Goal: Find specific page/section: Find specific page/section

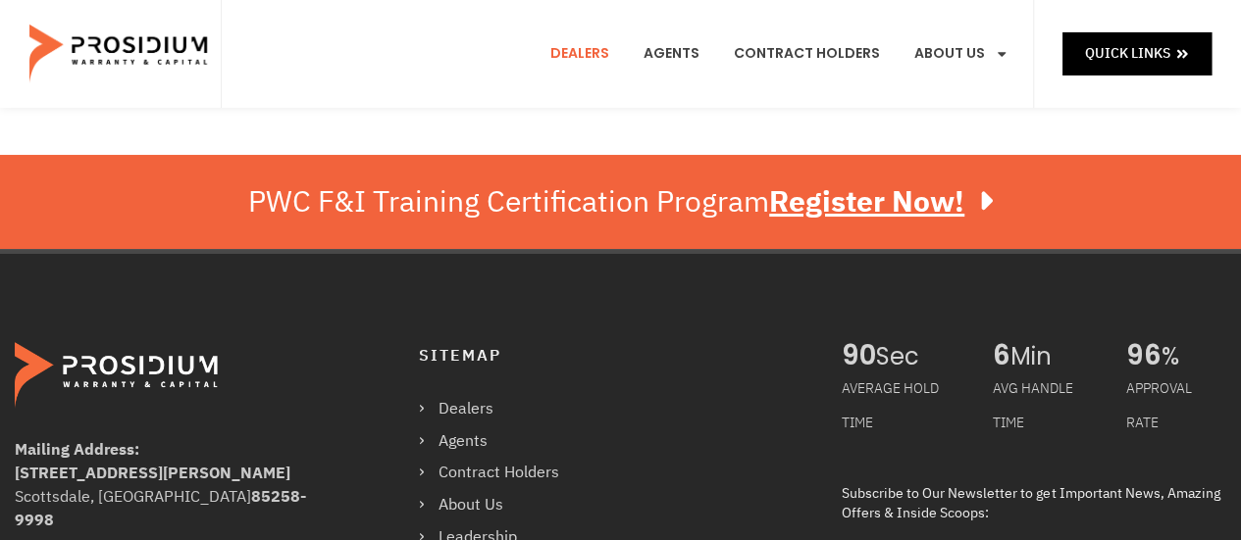
click at [592, 60] on link "Dealers" at bounding box center [580, 54] width 88 height 73
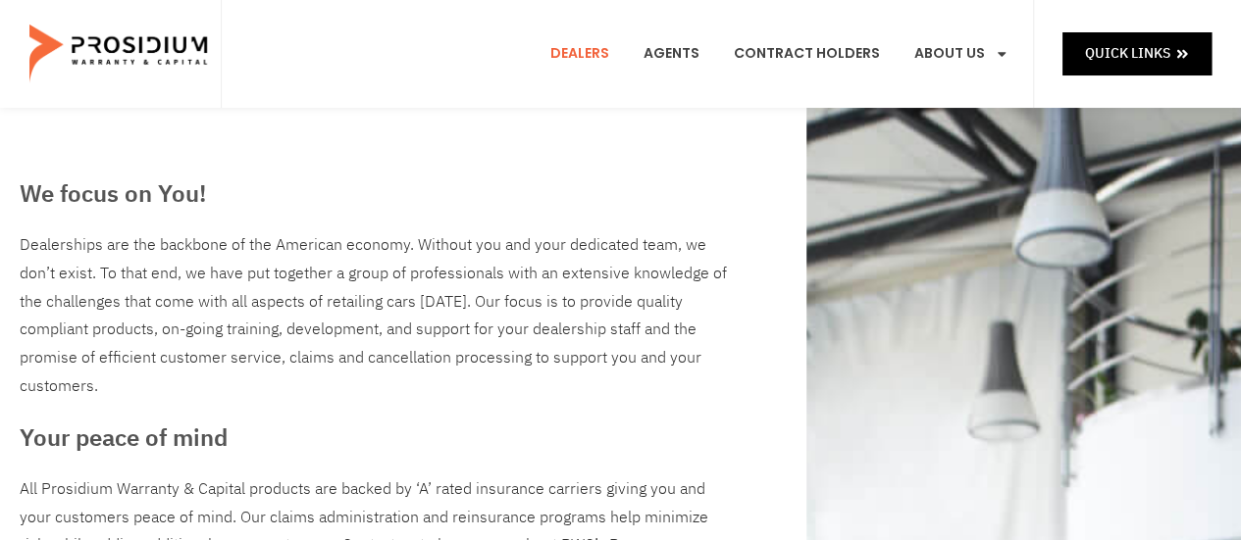
click at [594, 54] on link "Dealers" at bounding box center [580, 54] width 88 height 73
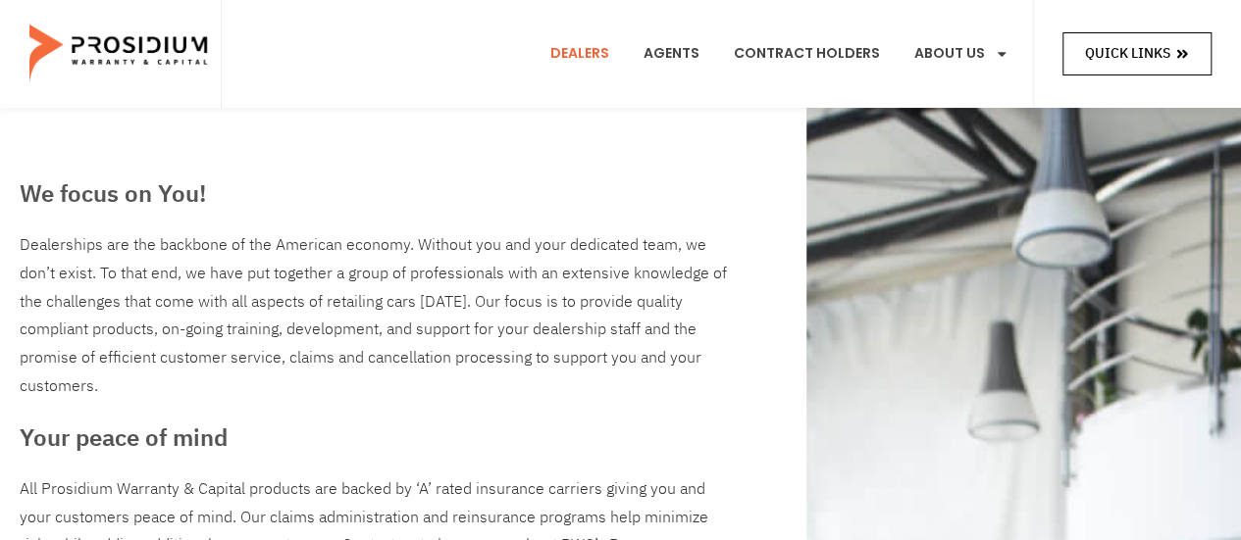
click at [1130, 47] on span "Quick Links" at bounding box center [1127, 53] width 85 height 25
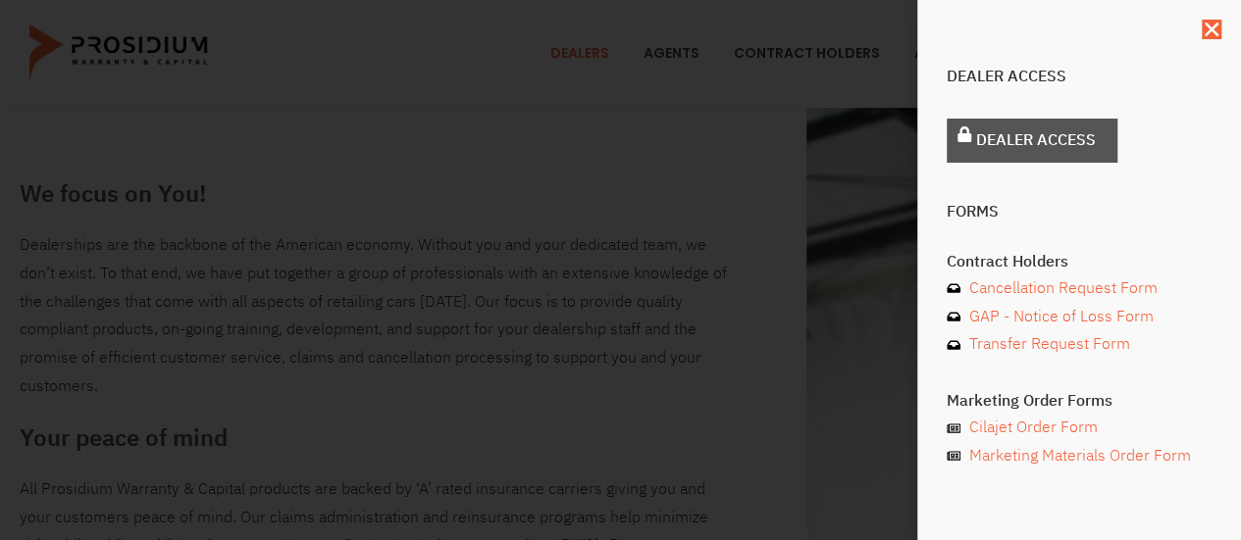
click at [1058, 143] on span "Dealer Access" at bounding box center [1036, 141] width 120 height 28
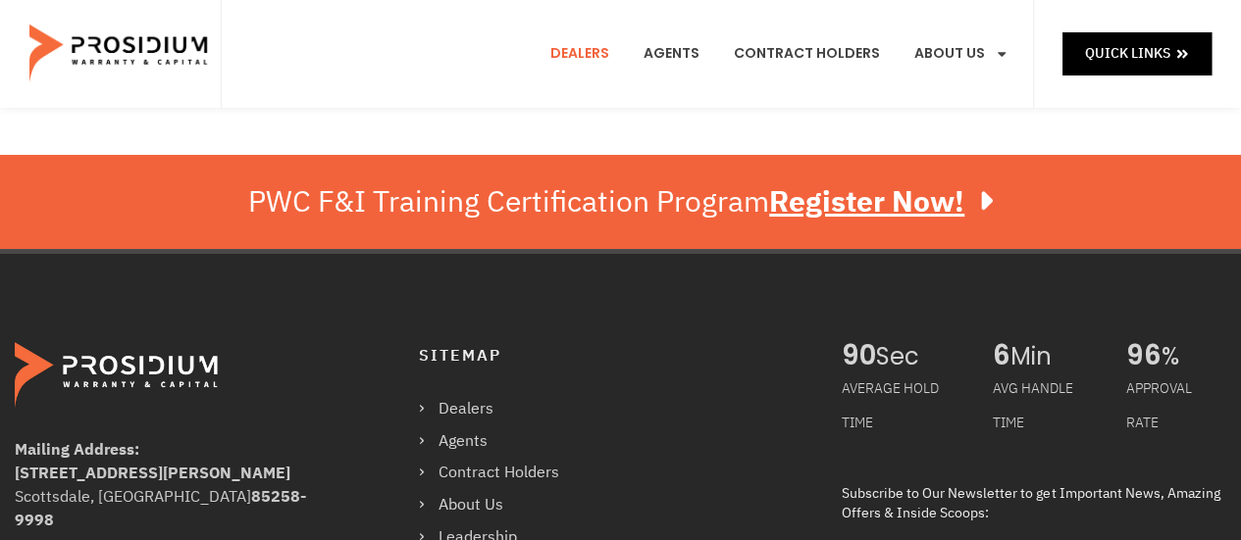
click at [602, 52] on link "Dealers" at bounding box center [580, 54] width 88 height 73
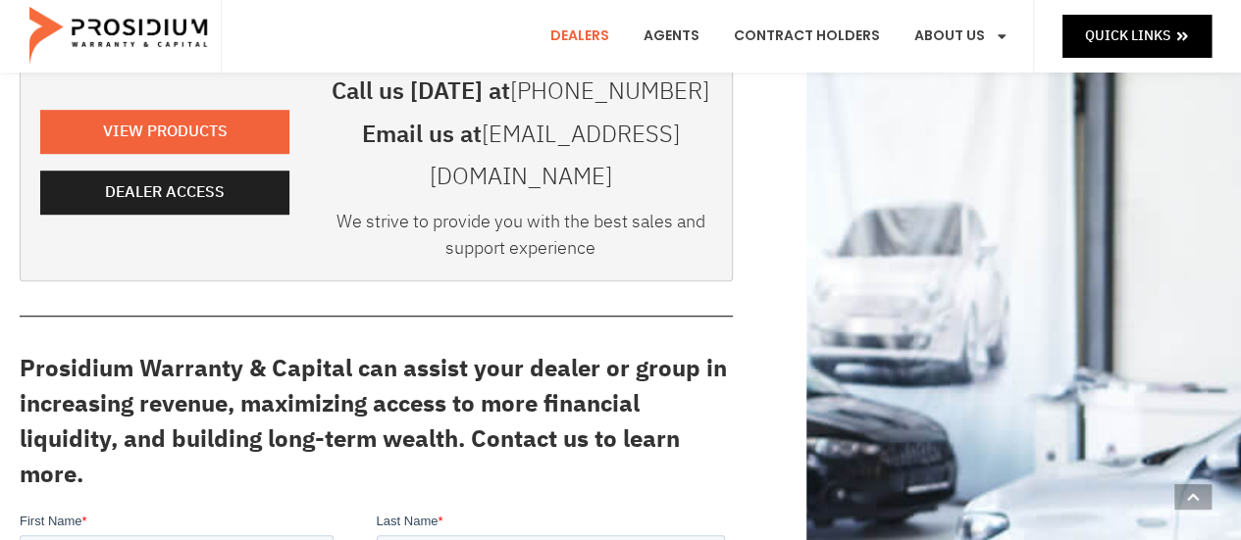
scroll to position [548, 0]
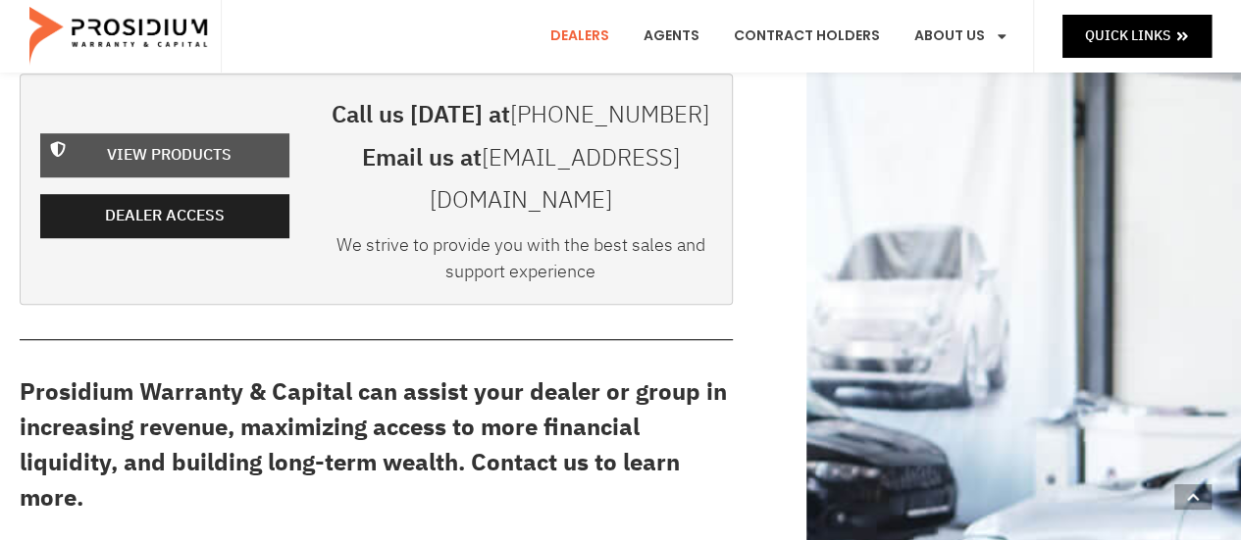
click at [157, 141] on span "View Products" at bounding box center [169, 155] width 125 height 28
